Goal: Task Accomplishment & Management: Use online tool/utility

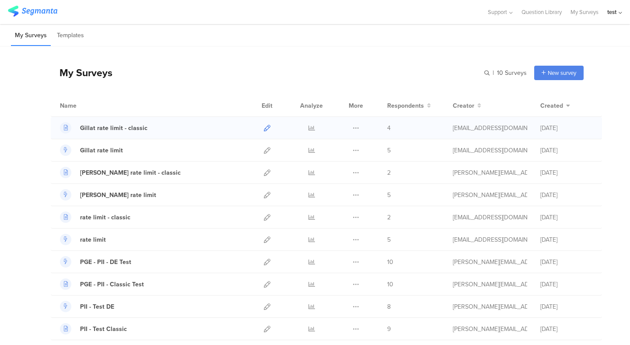
click at [266, 125] on icon at bounding box center [267, 128] width 7 height 7
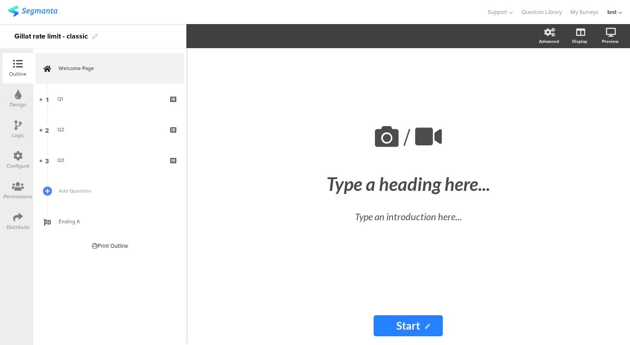
click at [18, 234] on div "Distribute" at bounding box center [18, 221] width 31 height 31
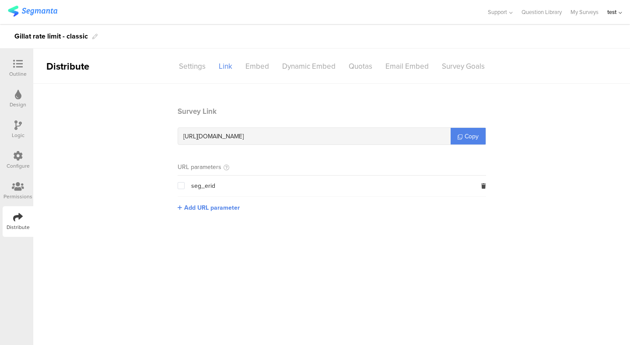
click at [17, 62] on icon at bounding box center [18, 64] width 10 height 10
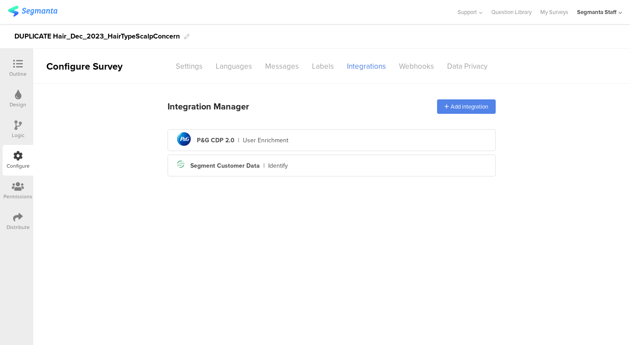
click at [16, 62] on icon at bounding box center [18, 64] width 10 height 10
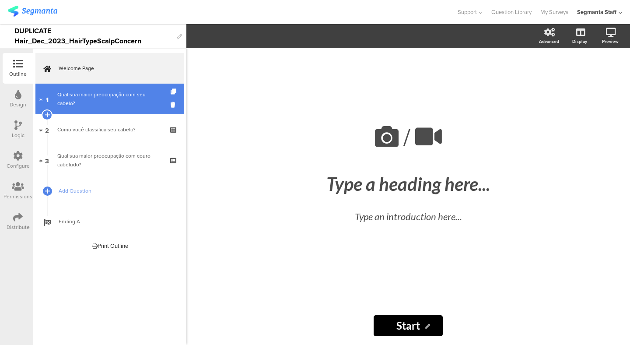
click at [122, 108] on link "1 Qual sua maior preocupação com seu cabelo?" at bounding box center [109, 99] width 149 height 31
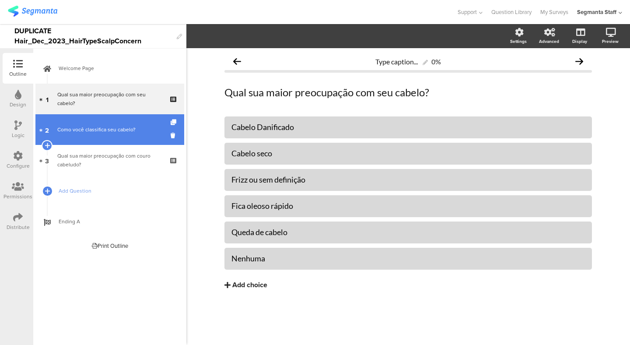
click at [121, 129] on div "Como você classifica seu cabelo?" at bounding box center [109, 129] width 105 height 9
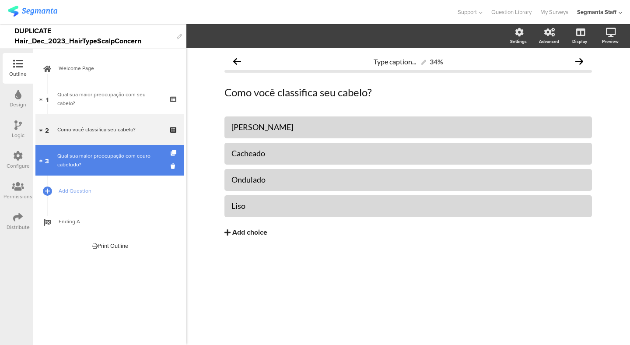
click at [102, 159] on div "Qual sua maior preocupação com couro cabeludo?" at bounding box center [109, 160] width 105 height 18
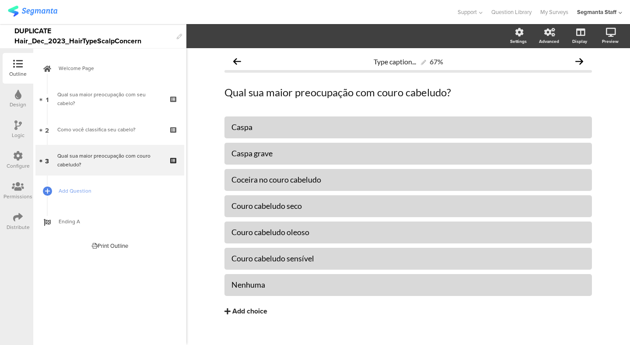
click at [15, 155] on icon at bounding box center [18, 156] width 10 height 10
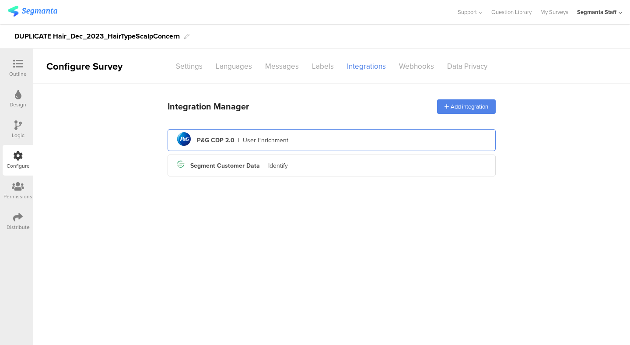
click at [238, 138] on div "|" at bounding box center [238, 140] width 1 height 9
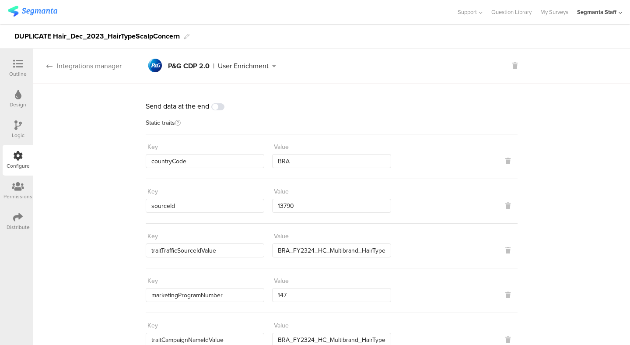
click at [73, 66] on div "Integrations manager" at bounding box center [77, 66] width 88 height 10
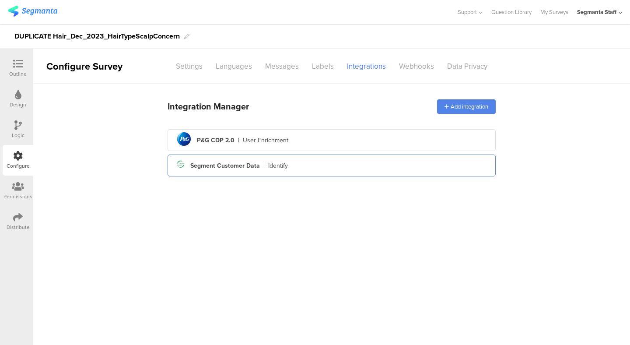
click at [236, 160] on div "Segment icon Created with Sketch. Segment Customer Data | Identify" at bounding box center [332, 165] width 314 height 15
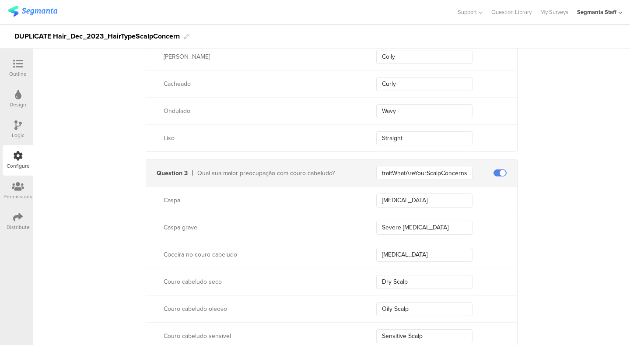
scroll to position [811, 0]
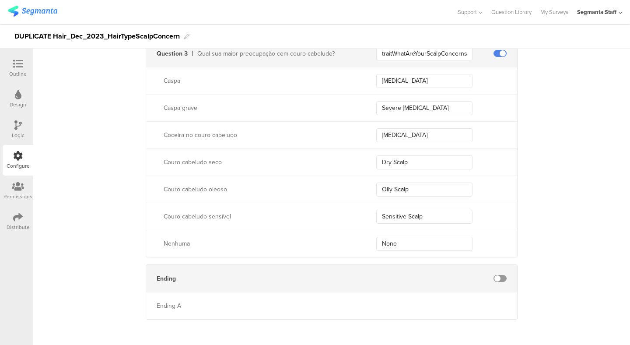
click at [17, 223] on div "Distribute" at bounding box center [18, 227] width 23 height 8
